Goal: Register for event/course

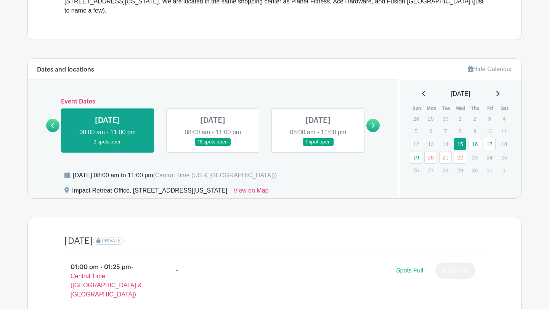
scroll to position [270, 0]
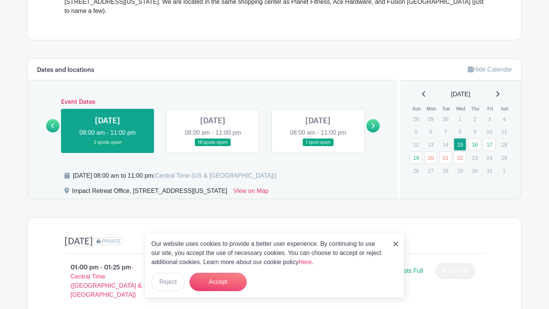
click at [213, 147] on link at bounding box center [213, 147] width 0 height 0
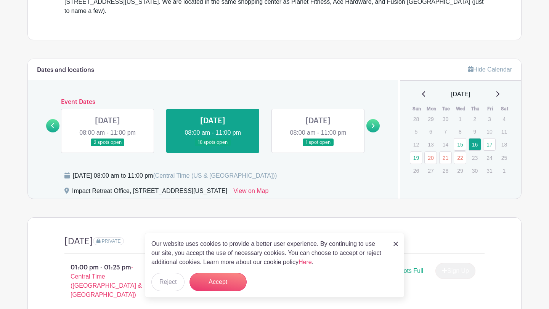
click at [318, 147] on link at bounding box center [318, 147] width 0 height 0
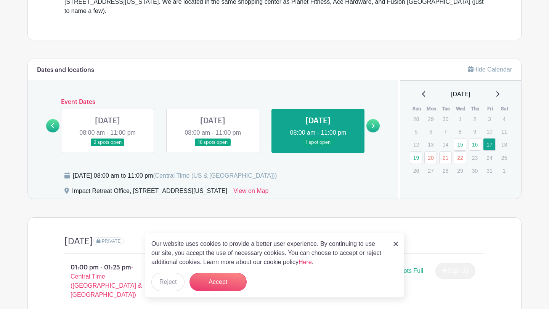
click at [213, 147] on link at bounding box center [213, 147] width 0 height 0
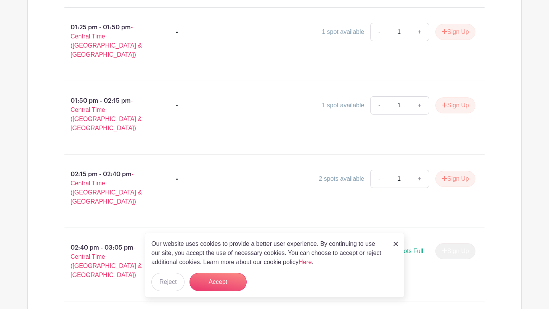
scroll to position [582, 0]
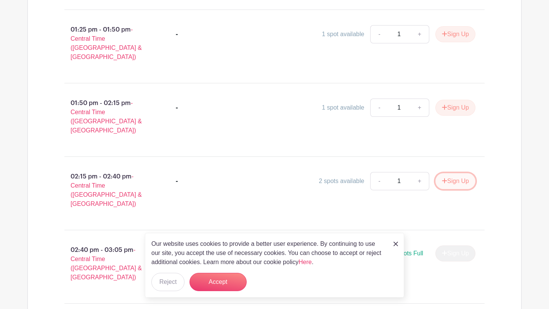
click at [459, 173] on button "Sign Up" at bounding box center [455, 181] width 40 height 16
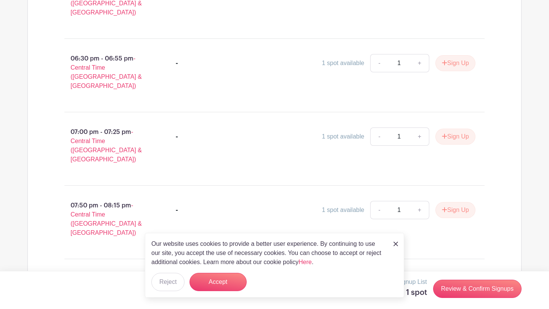
scroll to position [1478, 0]
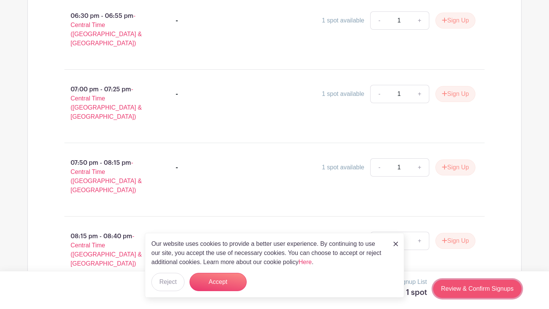
click at [461, 289] on link "Review & Confirm Signups" at bounding box center [477, 289] width 88 height 18
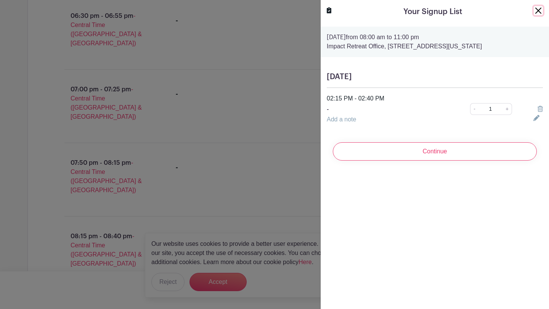
click at [536, 11] on button "Close" at bounding box center [537, 10] width 9 height 9
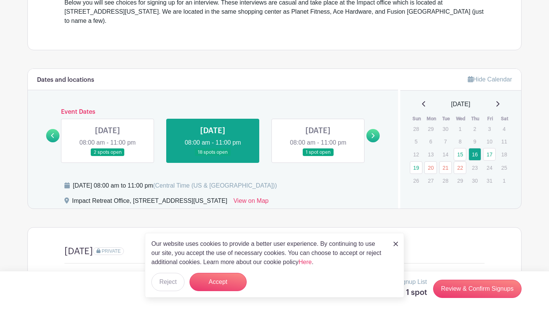
scroll to position [279, 0]
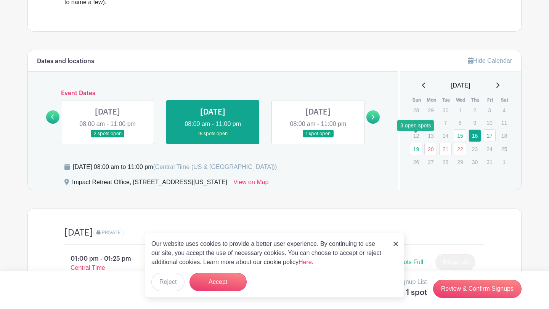
click at [414, 143] on link "19" at bounding box center [416, 149] width 13 height 13
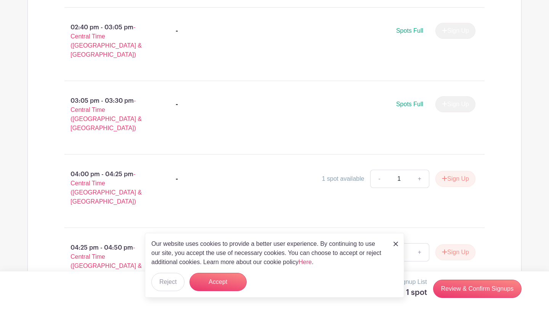
scroll to position [660, 0]
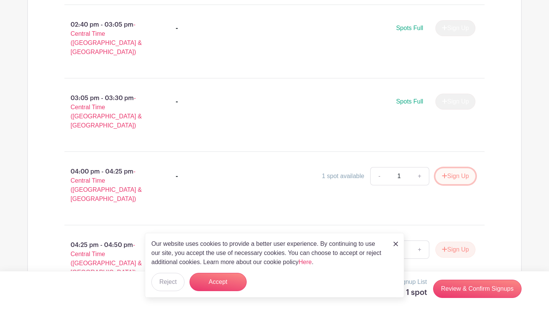
click at [445, 168] on button "Sign Up" at bounding box center [455, 176] width 40 height 16
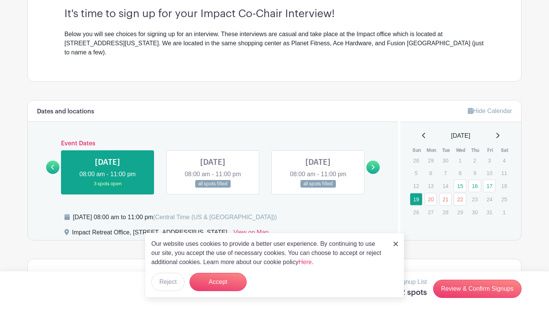
scroll to position [228, 0]
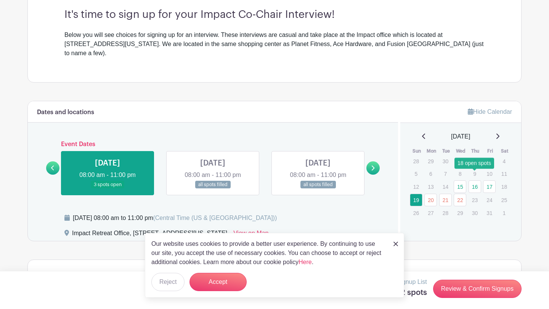
click at [473, 181] on link "16" at bounding box center [474, 187] width 13 height 13
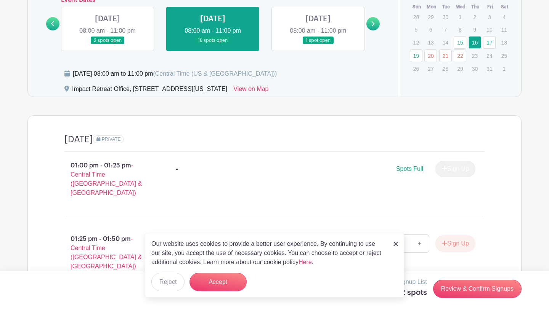
scroll to position [368, 0]
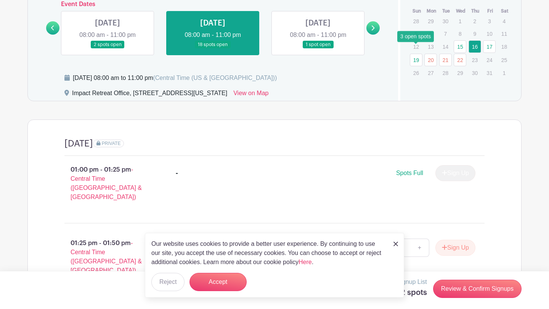
click at [418, 54] on link "19" at bounding box center [416, 60] width 13 height 13
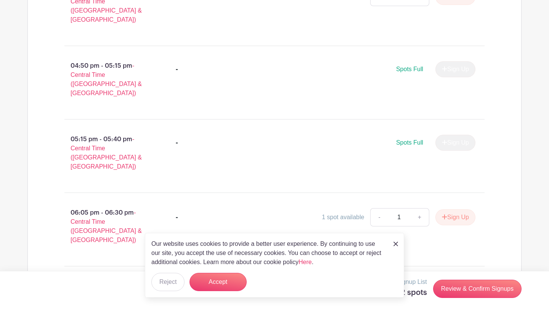
scroll to position [1052, 0]
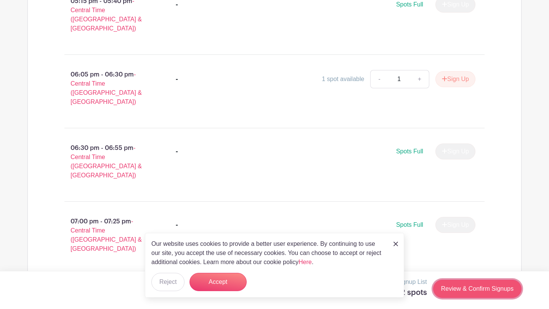
click at [466, 290] on link "Review & Confirm Signups" at bounding box center [477, 289] width 88 height 18
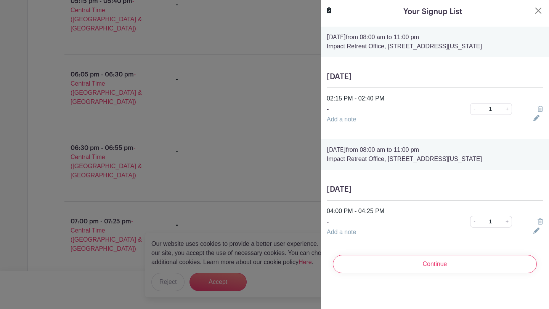
click at [540, 107] on icon at bounding box center [539, 109] width 5 height 6
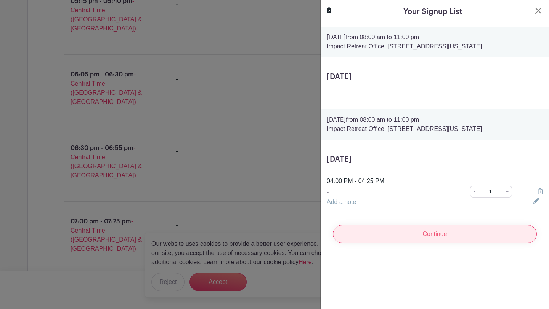
click at [457, 235] on input "Continue" at bounding box center [435, 234] width 204 height 18
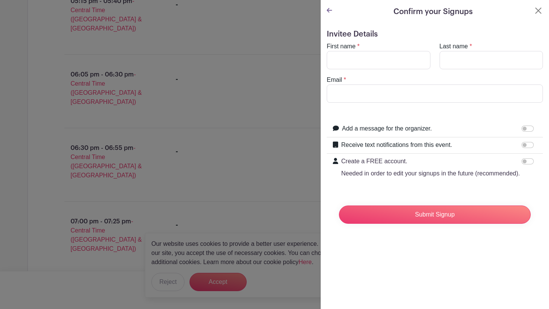
click at [330, 12] on icon at bounding box center [329, 10] width 5 height 6
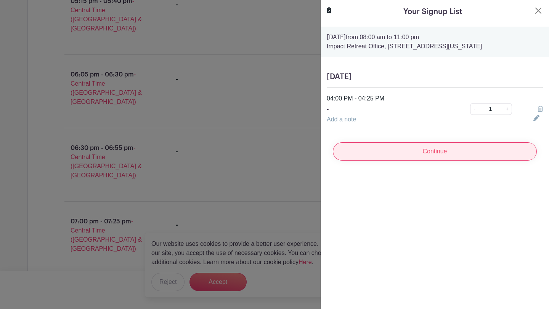
click at [413, 151] on input "Continue" at bounding box center [435, 152] width 204 height 18
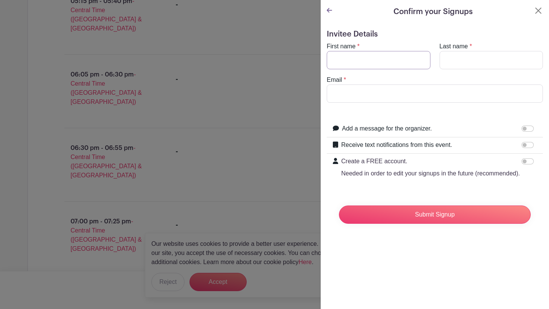
click at [375, 57] on input "First name" at bounding box center [379, 60] width 104 height 18
type input "[PERSON_NAME]"
type input "[EMAIL_ADDRESS][DOMAIN_NAME]"
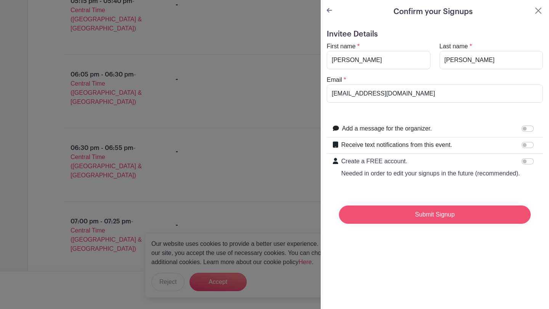
click at [401, 214] on input "Submit Signup" at bounding box center [435, 215] width 192 height 18
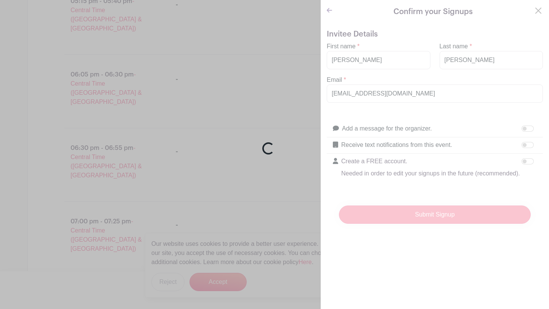
scroll to position [1052, 0]
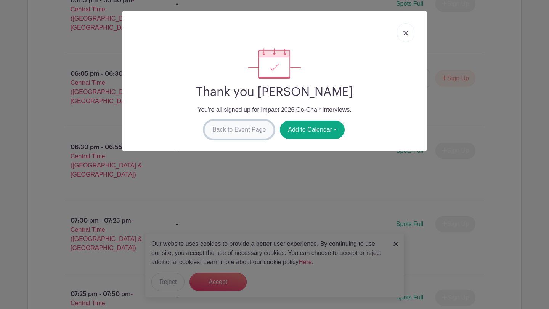
click at [242, 129] on link "Back to Event Page" at bounding box center [239, 130] width 70 height 18
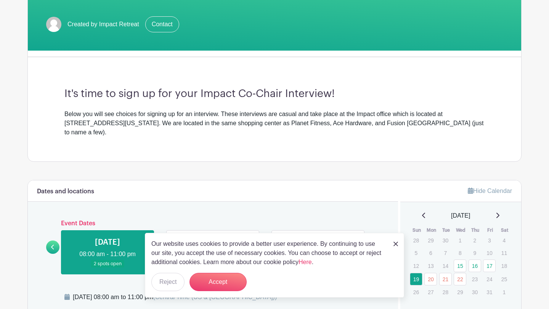
scroll to position [143, 0]
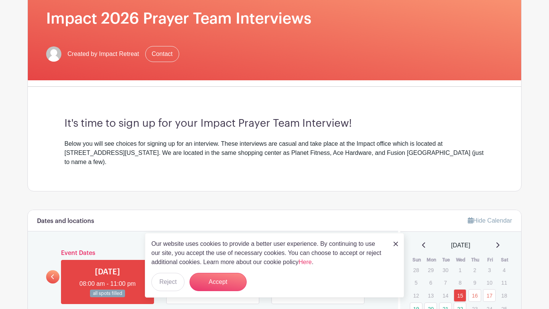
scroll to position [126, 0]
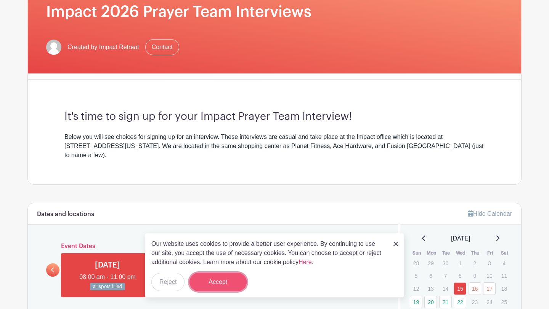
click at [208, 282] on button "Accept" at bounding box center [217, 282] width 57 height 18
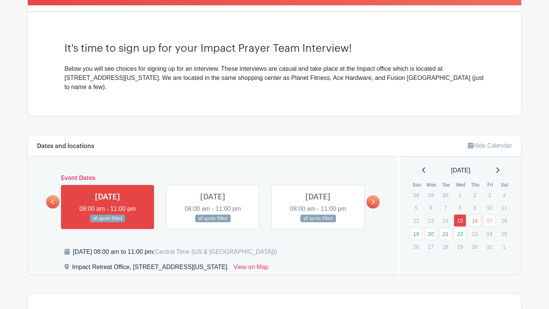
scroll to position [195, 0]
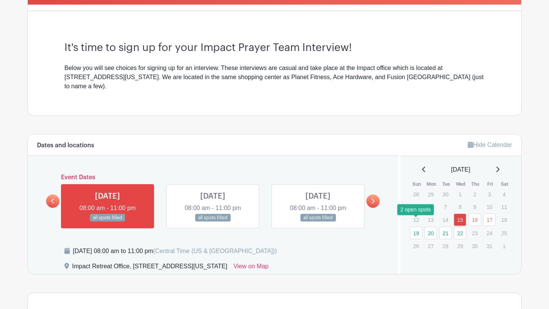
click at [417, 227] on link "19" at bounding box center [416, 233] width 13 height 13
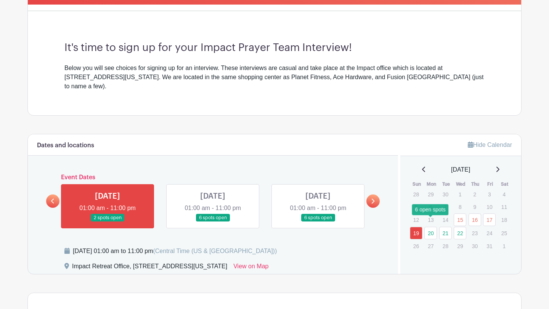
click at [434, 227] on link "20" at bounding box center [430, 233] width 13 height 13
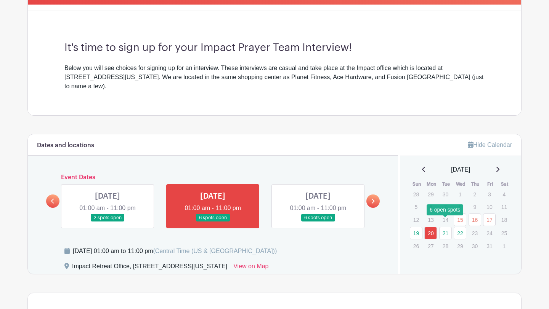
click at [447, 227] on link "21" at bounding box center [445, 233] width 13 height 13
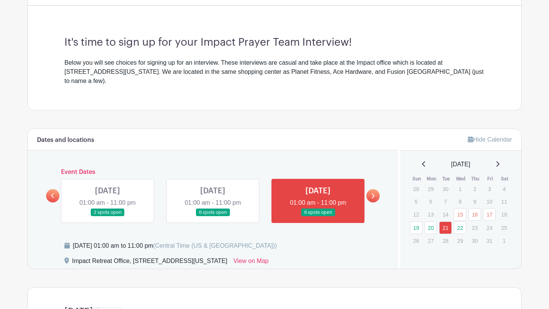
scroll to position [211, 0]
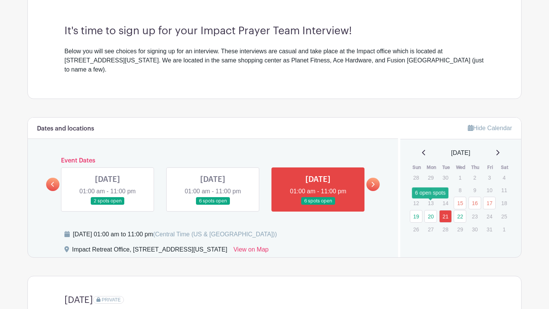
click at [431, 210] on link "20" at bounding box center [430, 216] width 13 height 13
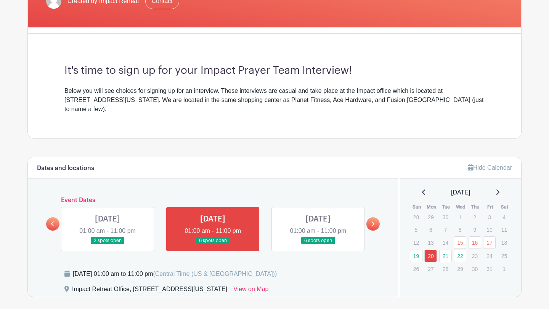
scroll to position [184, 0]
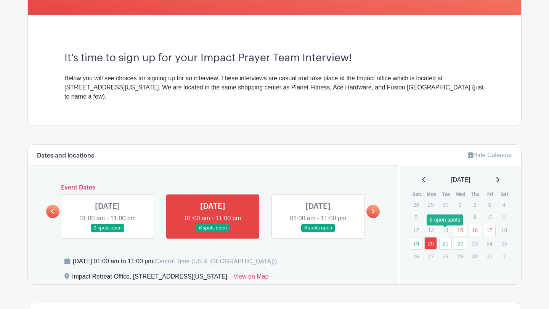
click at [439, 237] on link "21" at bounding box center [445, 243] width 13 height 13
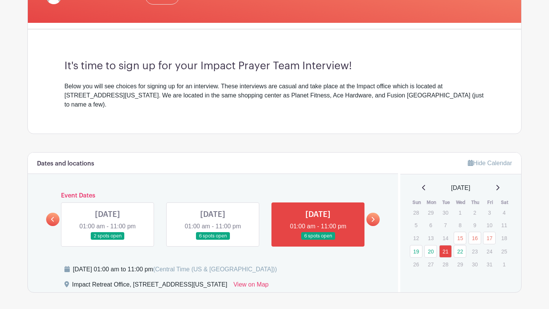
scroll to position [215, 0]
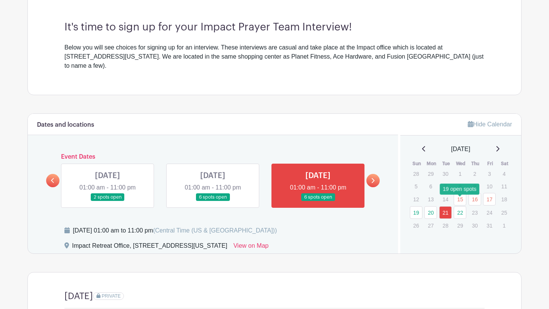
click at [458, 207] on link "22" at bounding box center [459, 213] width 13 height 13
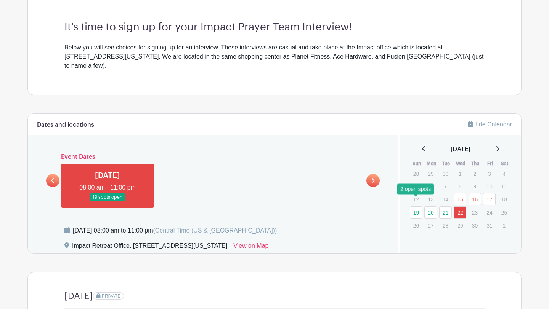
click at [418, 207] on link "19" at bounding box center [416, 213] width 13 height 13
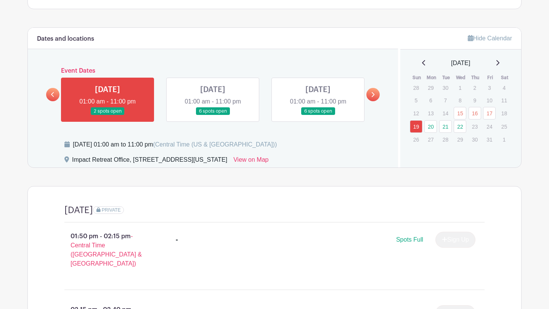
scroll to position [302, 0]
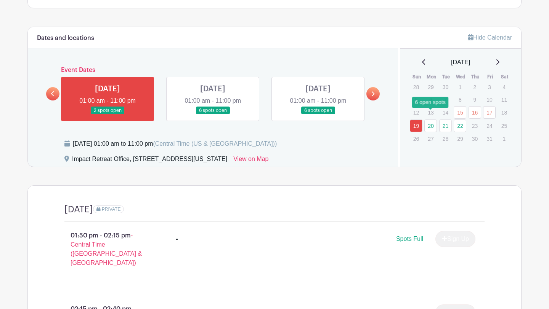
click at [428, 120] on link "20" at bounding box center [430, 126] width 13 height 13
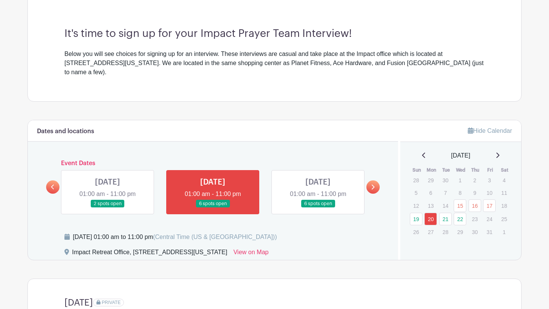
scroll to position [188, 0]
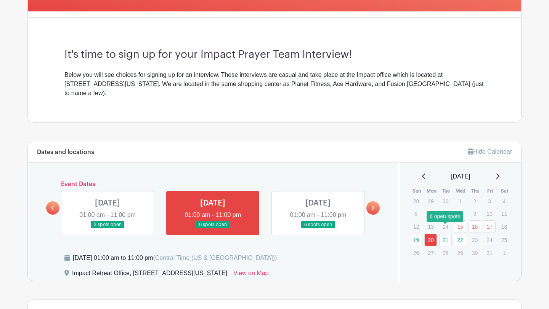
click at [444, 234] on link "21" at bounding box center [445, 240] width 13 height 13
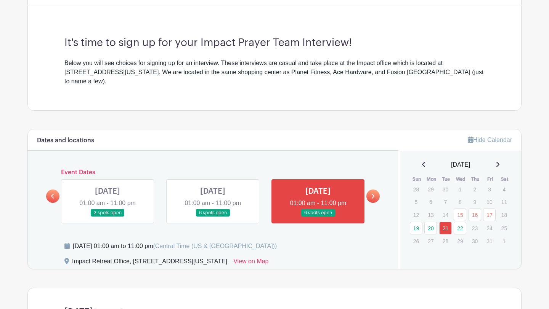
scroll to position [202, 0]
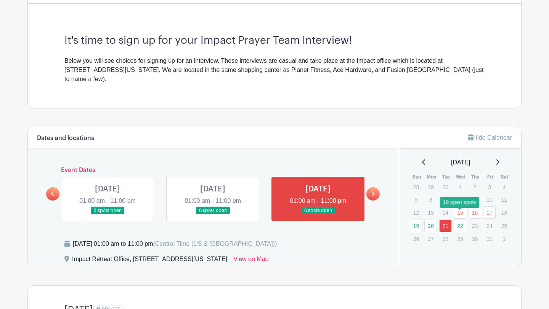
click at [459, 220] on link "22" at bounding box center [459, 226] width 13 height 13
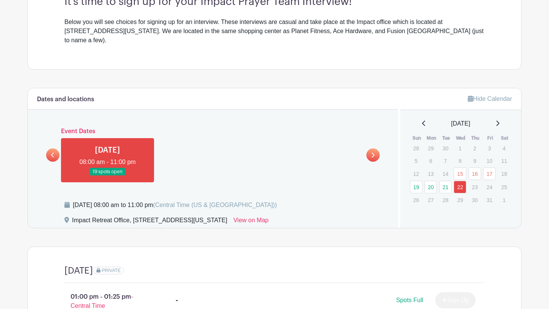
scroll to position [243, 0]
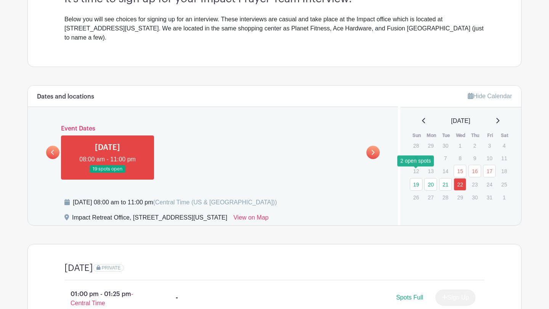
click at [418, 178] on link "19" at bounding box center [416, 184] width 13 height 13
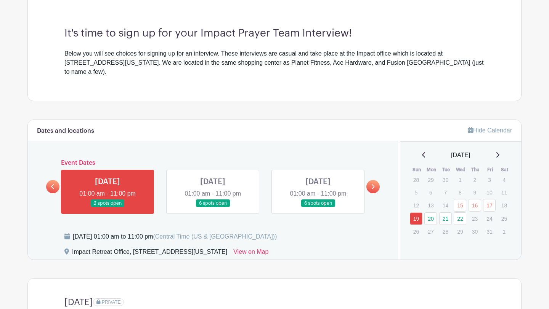
scroll to position [210, 0]
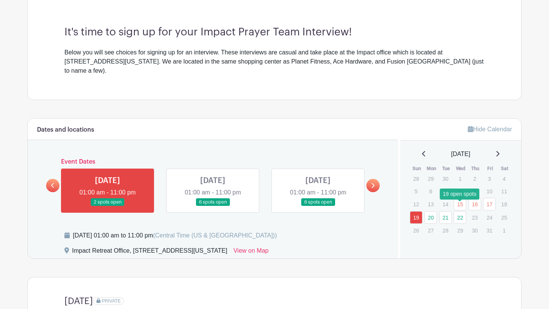
click at [454, 211] on link "22" at bounding box center [459, 217] width 13 height 13
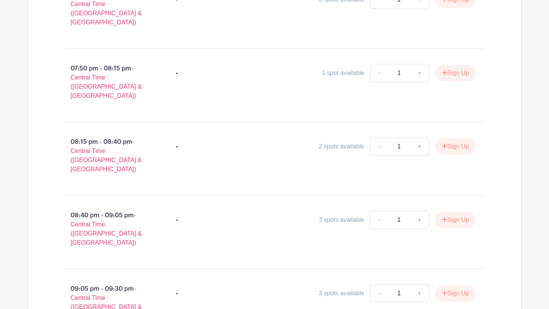
scroll to position [1574, 0]
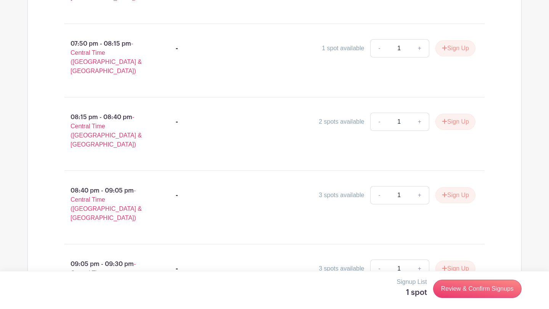
scroll to position [1636, 0]
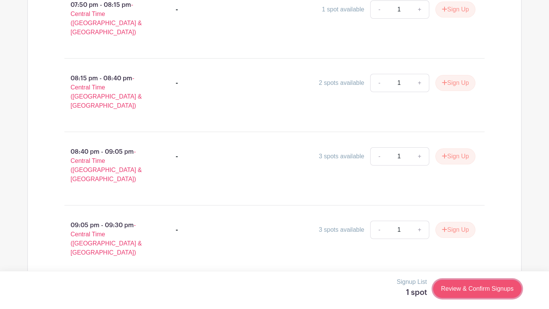
click at [473, 288] on link "Review & Confirm Signups" at bounding box center [477, 289] width 88 height 18
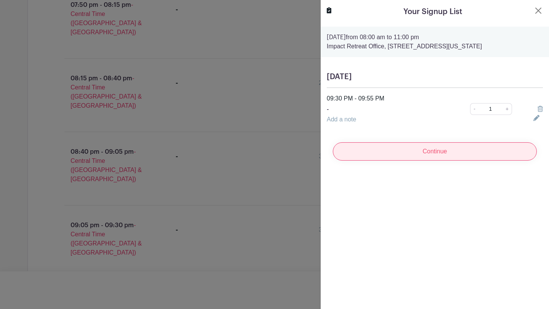
click at [430, 151] on input "Continue" at bounding box center [435, 152] width 204 height 18
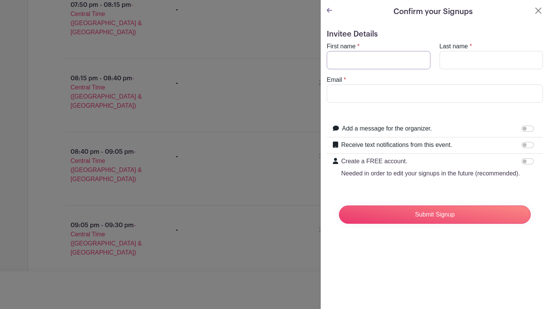
click at [364, 59] on input "First name" at bounding box center [379, 60] width 104 height 18
type input "[PERSON_NAME]"
type input "[EMAIL_ADDRESS][DOMAIN_NAME]"
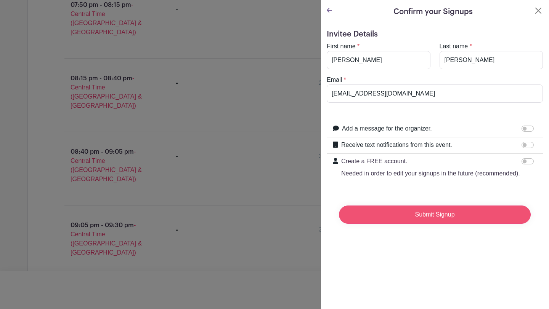
click at [389, 219] on input "Submit Signup" at bounding box center [435, 215] width 192 height 18
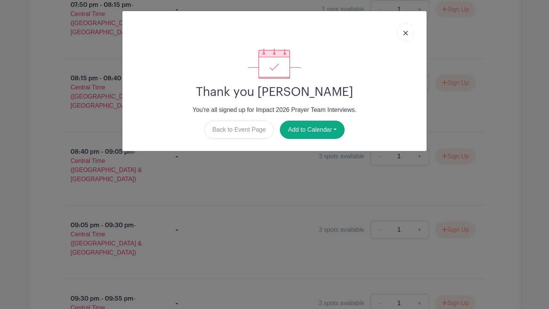
click at [409, 29] on link at bounding box center [406, 32] width 18 height 19
